Goal: Information Seeking & Learning: Learn about a topic

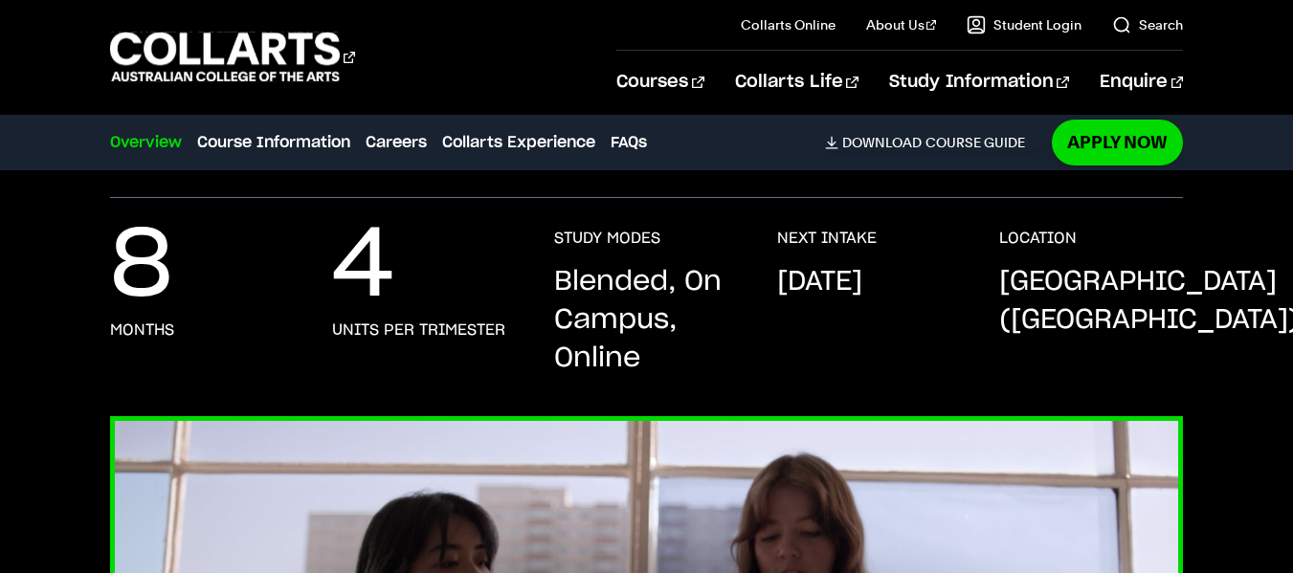
scroll to position [340, 0]
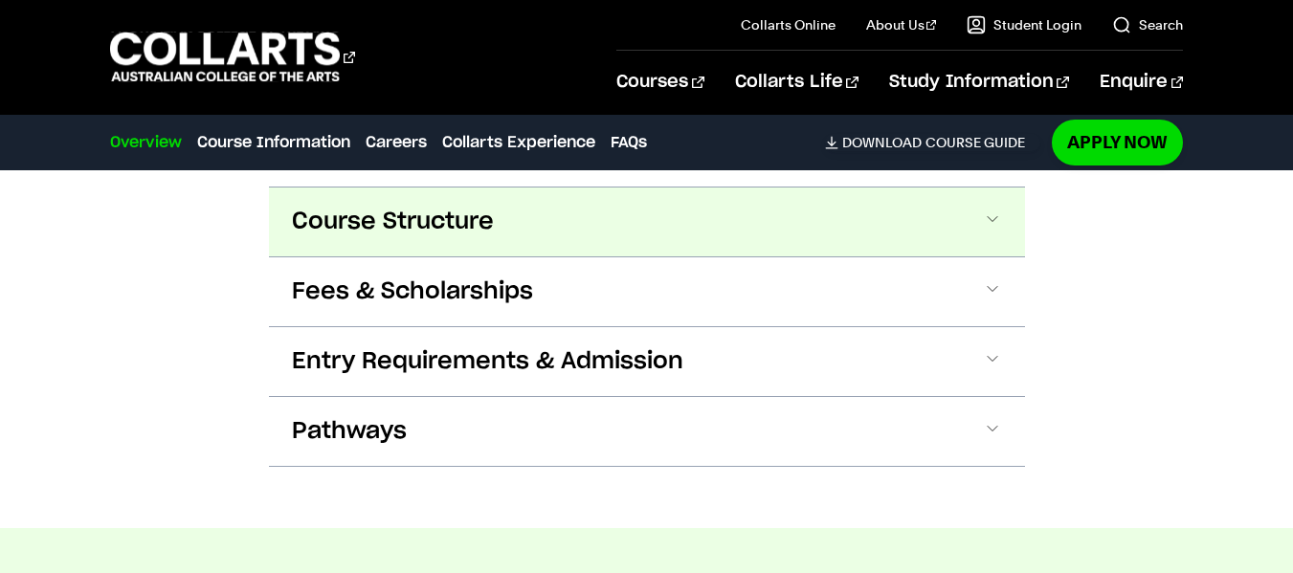
click at [537, 316] on button "Fees & Scholarships" at bounding box center [647, 291] width 756 height 69
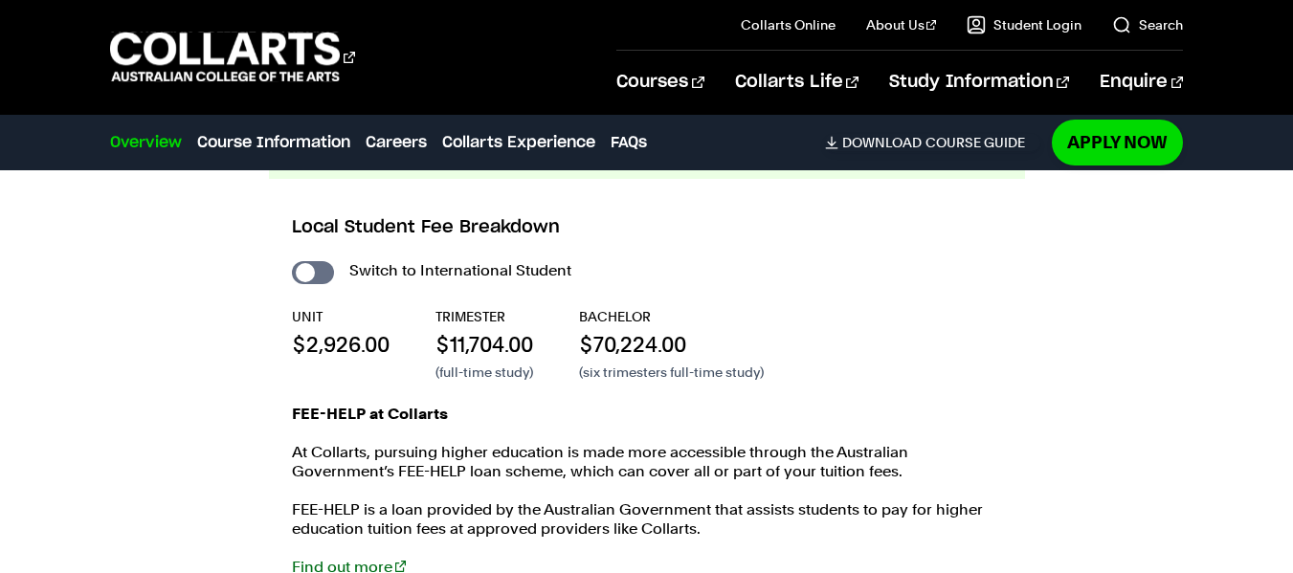
scroll to position [2131, 0]
click at [323, 268] on input "International Student" at bounding box center [313, 271] width 42 height 23
checkbox input "true"
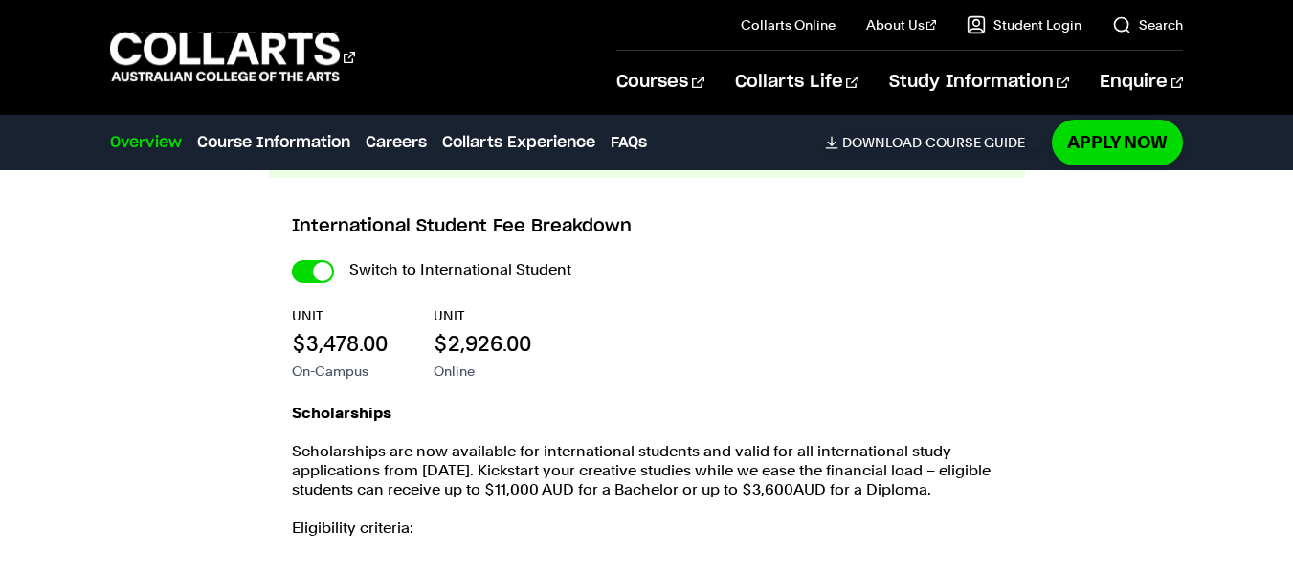
click at [323, 268] on input "International Student" at bounding box center [313, 271] width 42 height 23
checkbox input "false"
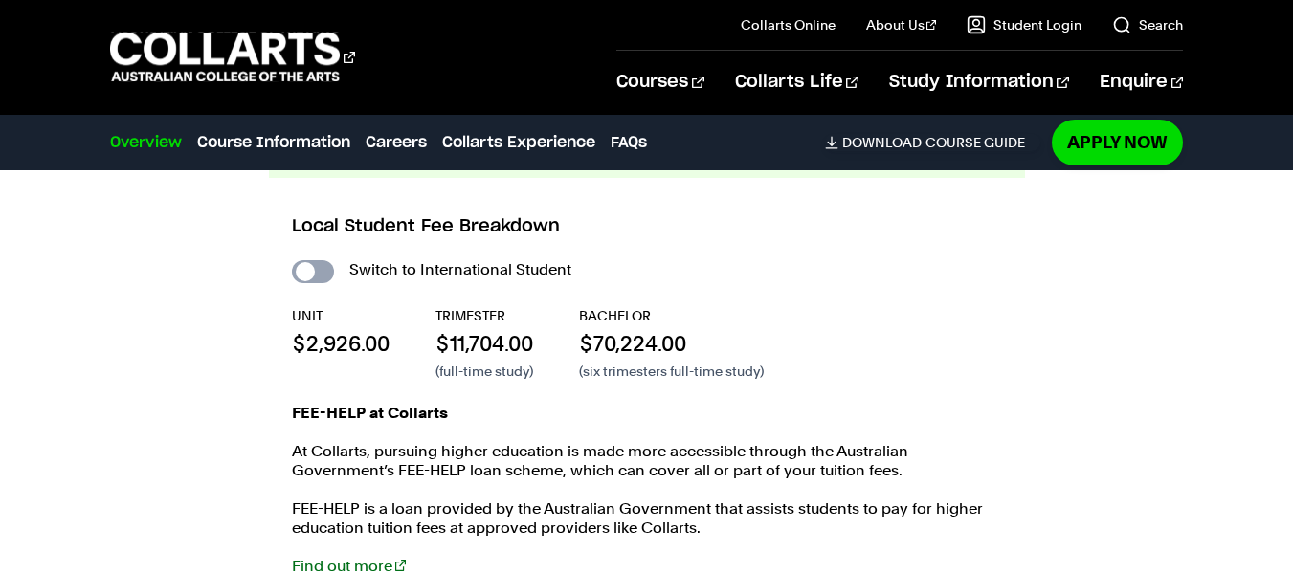
click at [323, 268] on input "International Student" at bounding box center [313, 271] width 42 height 23
checkbox input "true"
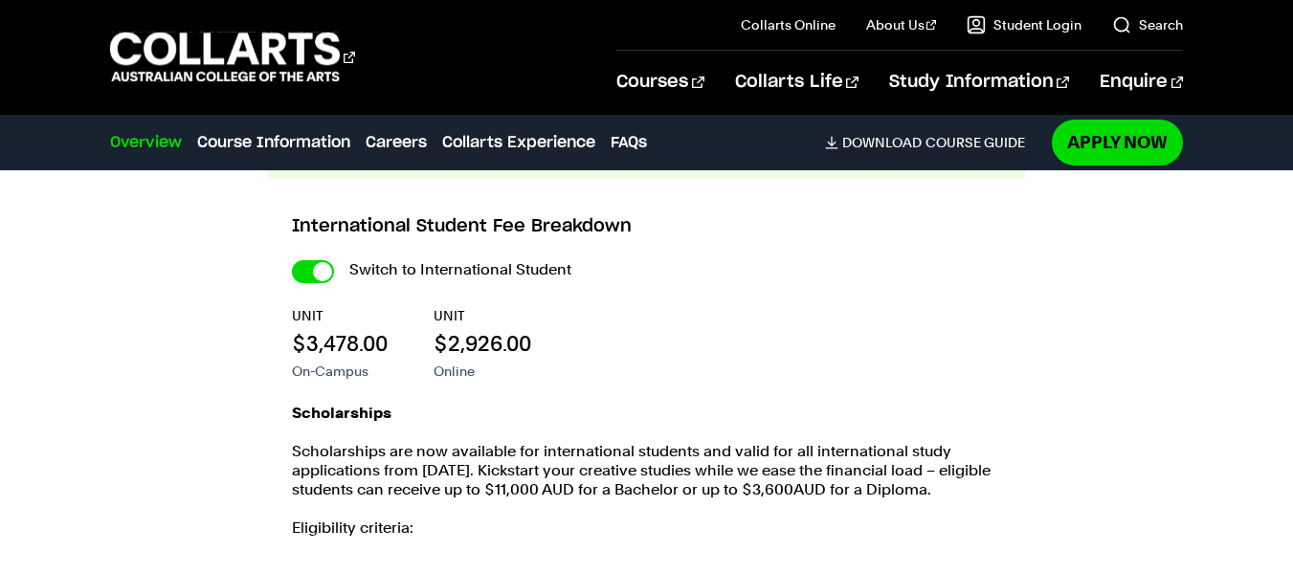
click at [323, 268] on input "International Student" at bounding box center [313, 271] width 42 height 23
checkbox input "false"
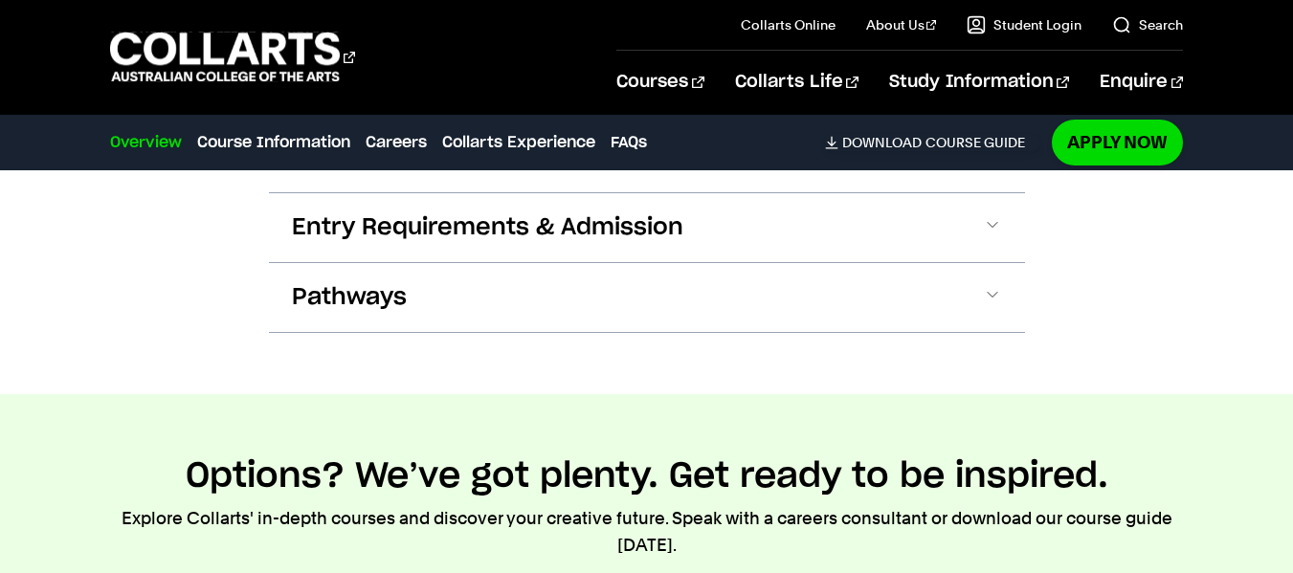
scroll to position [2556, 0]
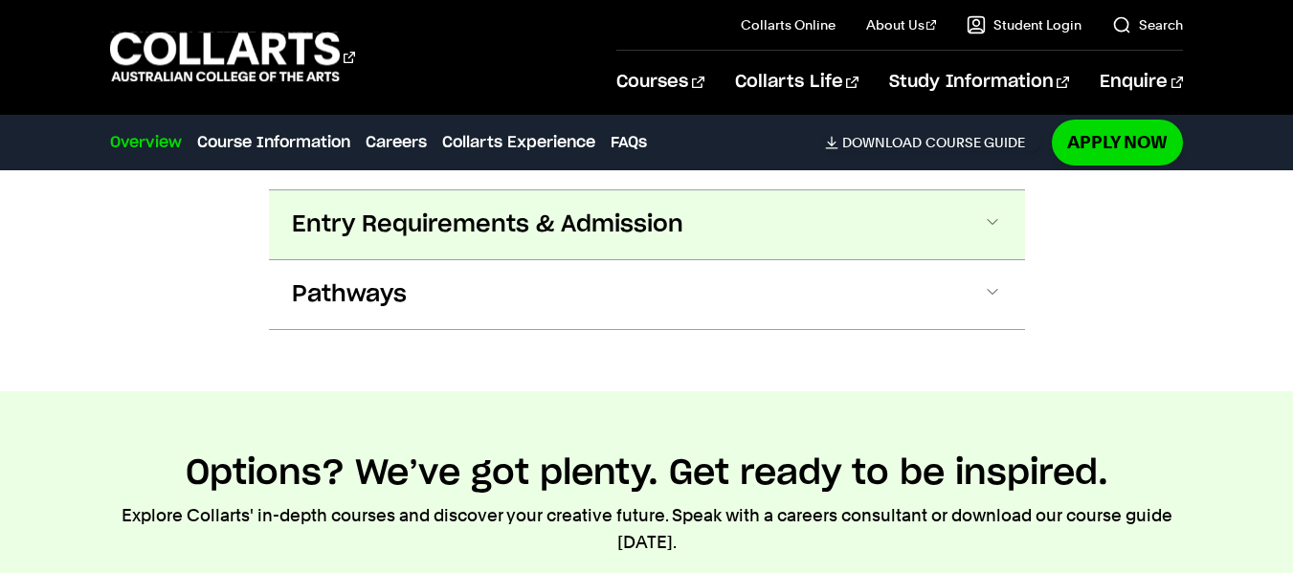
click at [388, 253] on button "Entry Requirements & Admission" at bounding box center [647, 224] width 756 height 69
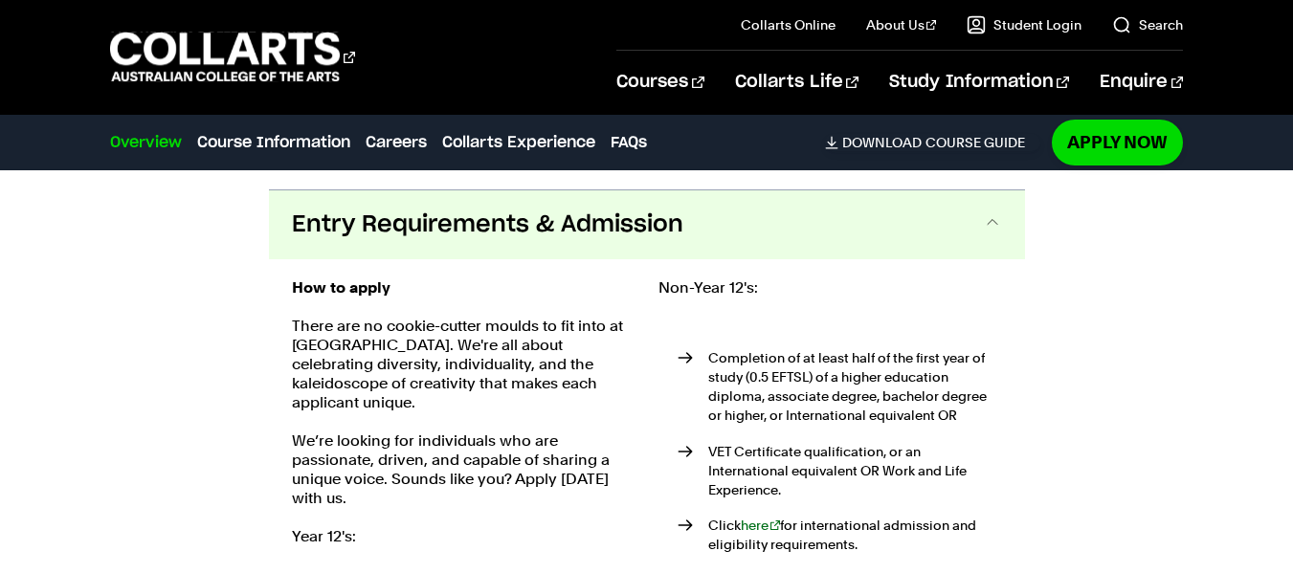
scroll to position [2574, 0]
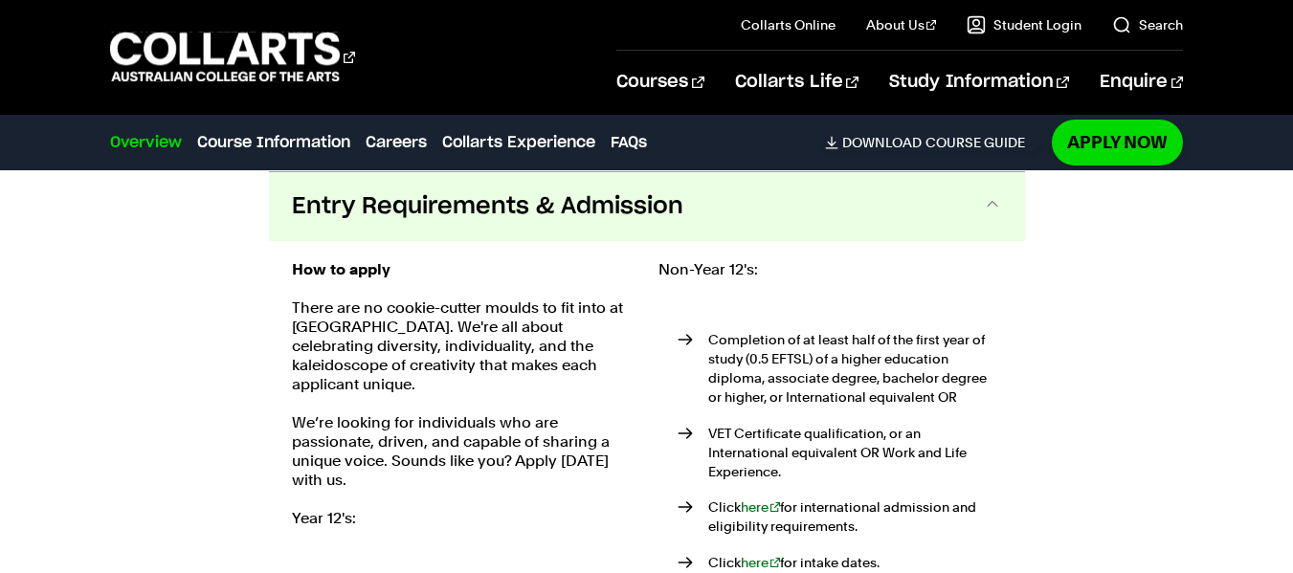
click at [451, 195] on span "Entry Requirements & Admission" at bounding box center [487, 206] width 391 height 31
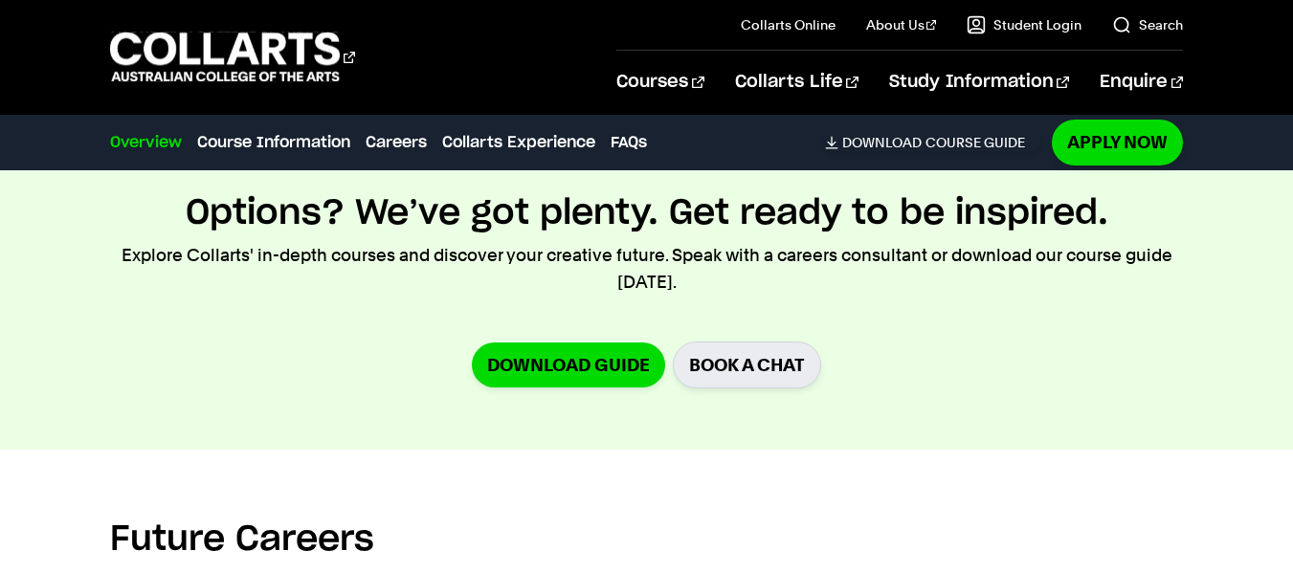
scroll to position [2817, 0]
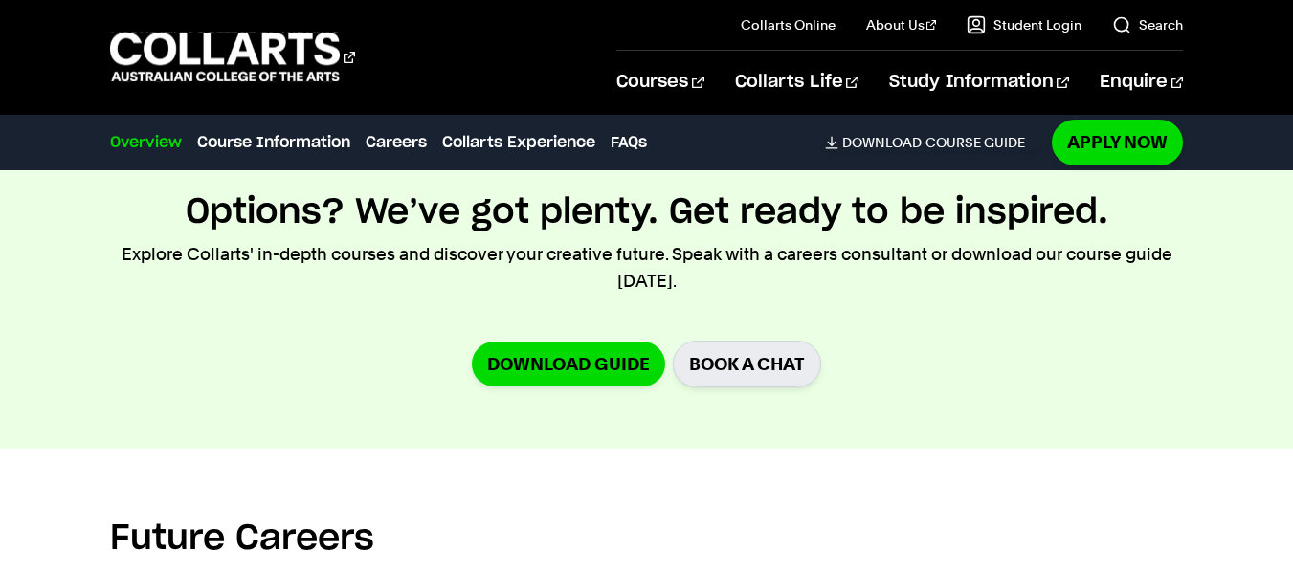
scroll to position [2131, 0]
